Goal: Information Seeking & Learning: Learn about a topic

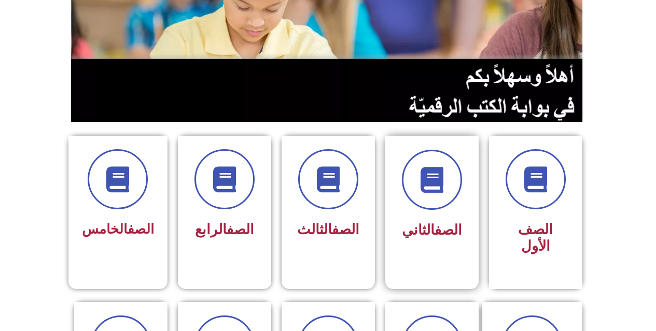
scroll to position [156, 0]
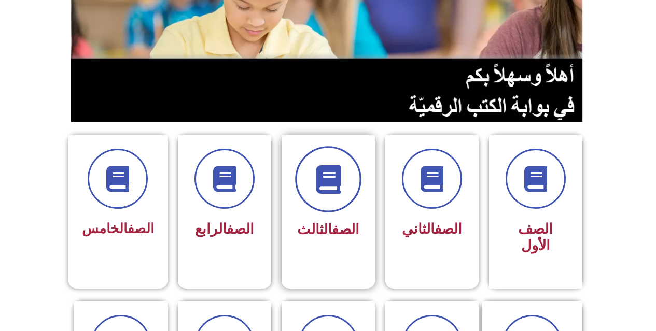
click at [313, 173] on span at bounding box center [328, 179] width 66 height 66
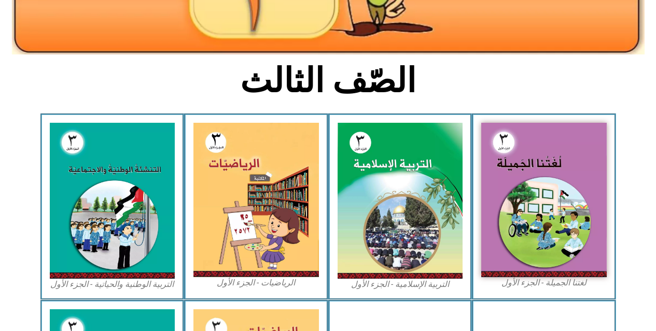
scroll to position [259, 0]
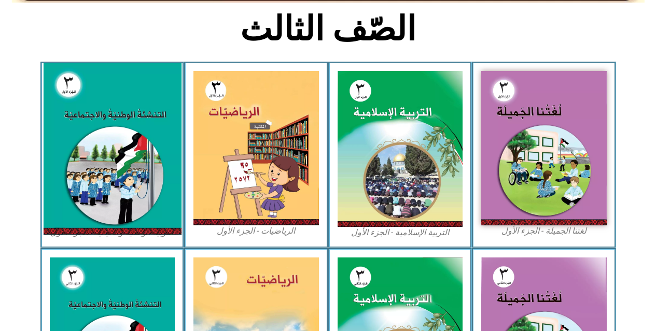
click at [113, 159] on img at bounding box center [112, 149] width 138 height 172
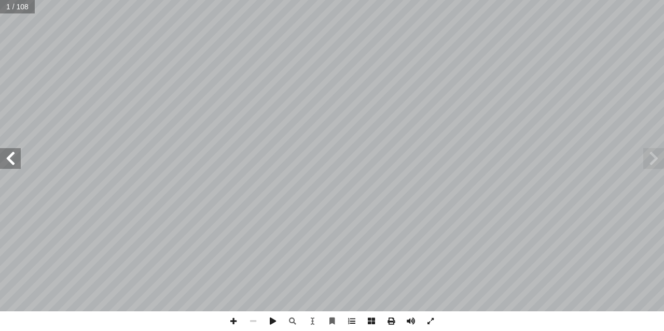
click at [8, 155] on span at bounding box center [10, 158] width 21 height 21
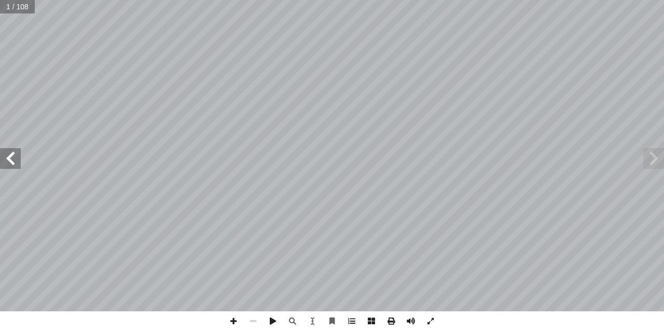
click at [8, 155] on span at bounding box center [10, 158] width 21 height 21
click at [15, 165] on span at bounding box center [10, 158] width 21 height 21
click at [233, 323] on span at bounding box center [234, 322] width 20 height 20
click at [4, 168] on span at bounding box center [10, 158] width 21 height 21
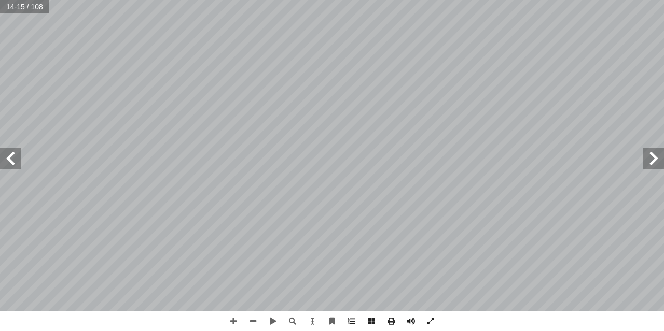
click at [2, 164] on span at bounding box center [10, 158] width 21 height 21
click at [5, 154] on span at bounding box center [10, 158] width 21 height 21
click at [250, 323] on span at bounding box center [253, 322] width 20 height 20
click at [251, 325] on span at bounding box center [253, 322] width 20 height 20
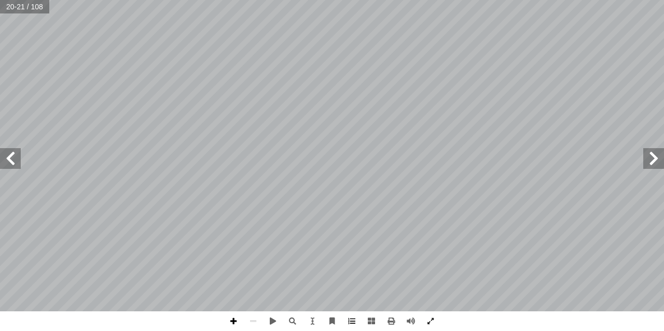
click at [240, 323] on span at bounding box center [234, 322] width 20 height 20
click at [335, 94] on html "الصفحة الرئيسية الصف الأول الصف الثاني الصف الثالث الصف الرابع الصف الخامس الصف…" at bounding box center [332, 47] width 664 height 94
click at [3, 156] on span at bounding box center [10, 158] width 21 height 21
click at [16, 159] on span at bounding box center [10, 158] width 21 height 21
click at [3, 163] on span at bounding box center [10, 158] width 21 height 21
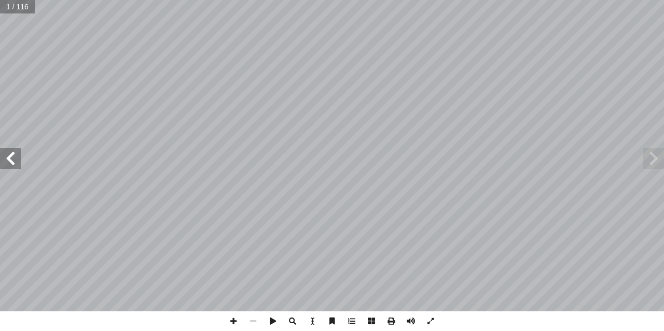
click at [12, 163] on span at bounding box center [10, 158] width 21 height 21
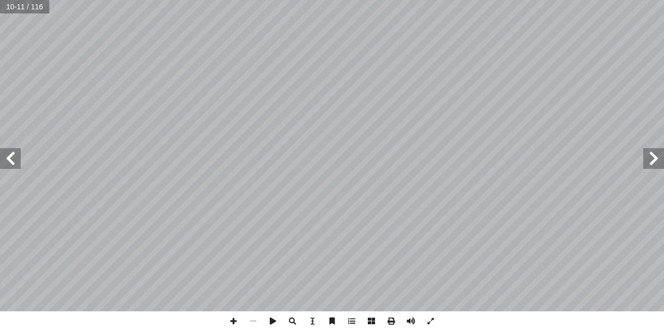
click at [12, 163] on span at bounding box center [10, 158] width 21 height 21
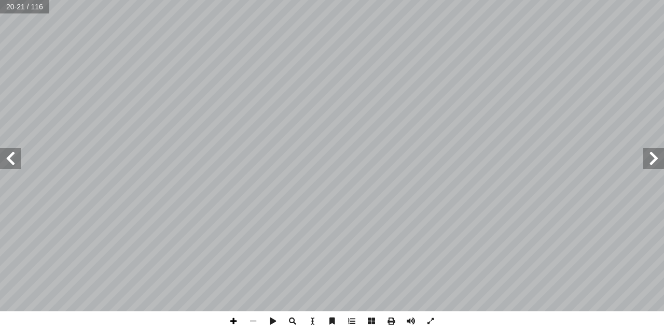
click at [233, 321] on span at bounding box center [234, 322] width 20 height 20
click at [235, 323] on span at bounding box center [234, 322] width 20 height 20
click at [233, 94] on html "الصفحة الرئيسية الصف الأول الصف الثاني الصف الثالث الصف الرابع الصف الخامس الصف…" at bounding box center [332, 47] width 664 height 94
click at [258, 322] on span at bounding box center [253, 322] width 20 height 20
click at [233, 317] on span at bounding box center [234, 322] width 20 height 20
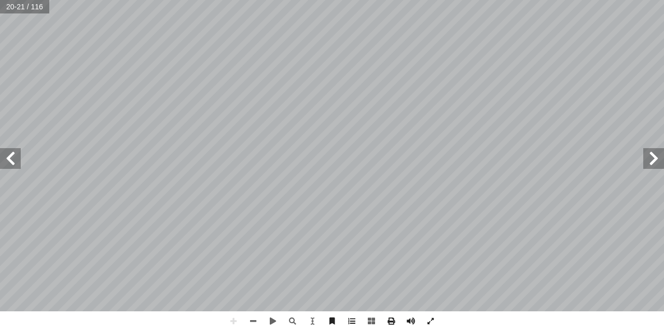
click at [5, 163] on span at bounding box center [10, 158] width 21 height 21
drag, startPoint x: 151, startPoint y: 312, endPoint x: 232, endPoint y: 314, distance: 81.5
click at [233, 321] on span at bounding box center [234, 322] width 20 height 20
click at [230, 311] on div "١ 8 4 عشرة: ِ قرب أ ل� ِ تية آ ال� ِ عداد أ ال� ِ في تقريب ِ عداد أ ال� َّ خط ُ…" at bounding box center [332, 165] width 664 height 331
click at [231, 318] on span at bounding box center [234, 322] width 20 height 20
